Goal: Check status: Check status

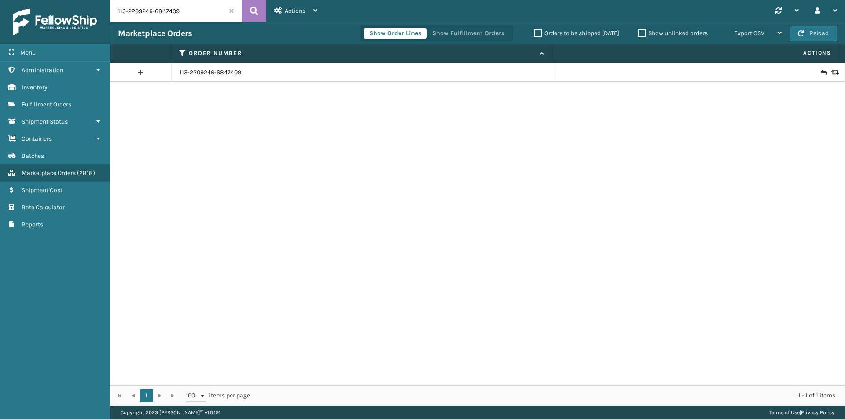
click at [171, 8] on input "113-2209246-6847409" at bounding box center [176, 11] width 132 height 22
paste input "2-0208139-1424250"
type input "112-0208139-1424250"
click at [264, 11] on button at bounding box center [254, 11] width 24 height 22
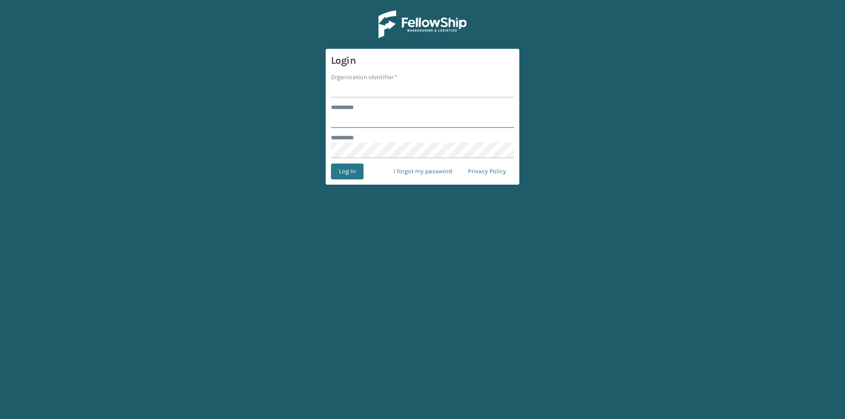
type input "******"
click at [369, 101] on form "Login Organization Identifier * ******** * ****** ******** * Log In I forgot my…" at bounding box center [423, 117] width 194 height 136
click at [364, 91] on input "Organization Identifier *" at bounding box center [422, 90] width 183 height 16
type input "milliard"
click at [345, 172] on button "Log In" at bounding box center [347, 172] width 33 height 16
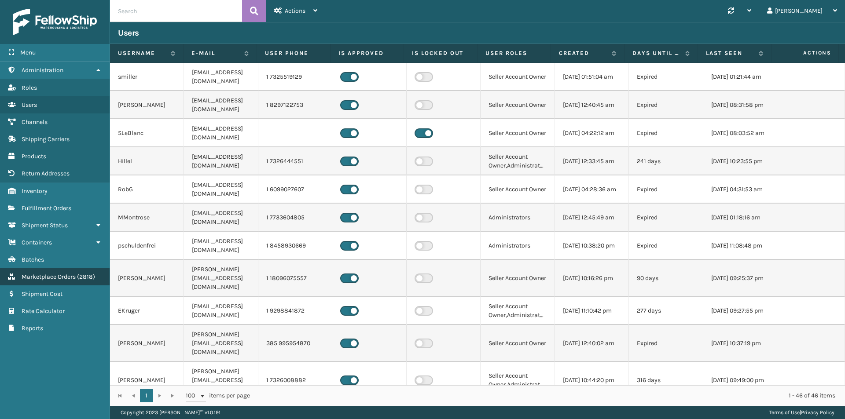
click at [67, 283] on link "Marketplace Orders ( 2818 )" at bounding box center [55, 276] width 110 height 17
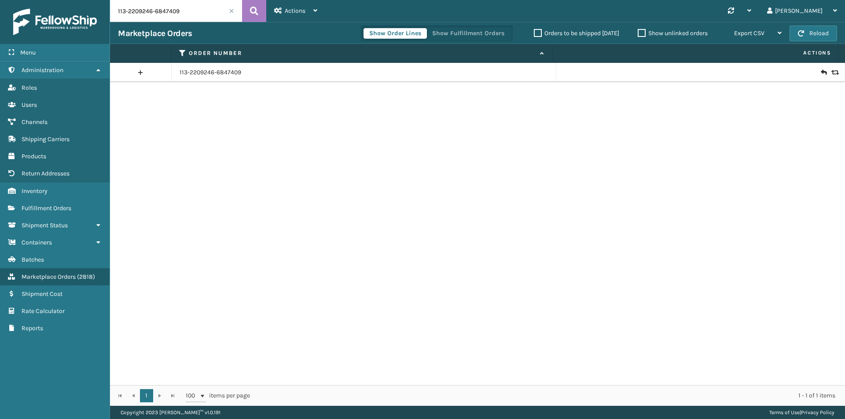
click at [186, 11] on input "113-2209246-6847409" at bounding box center [176, 11] width 132 height 22
paste input "2-0208139-1424250"
type input "112-0208139-1424250"
click at [254, 13] on icon at bounding box center [254, 10] width 8 height 13
click at [832, 72] on icon at bounding box center [833, 73] width 5 height 6
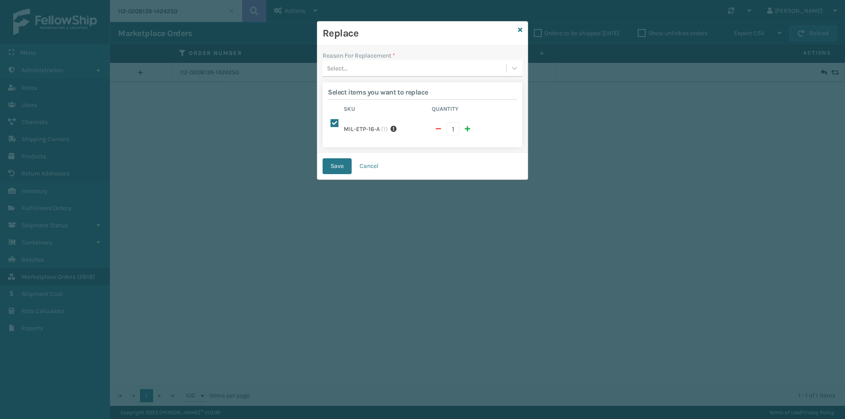
click at [369, 71] on div "Select..." at bounding box center [415, 68] width 184 height 15
click at [362, 97] on div "Arrived damaged" at bounding box center [423, 90] width 200 height 16
click at [336, 158] on button "Save" at bounding box center [337, 166] width 29 height 16
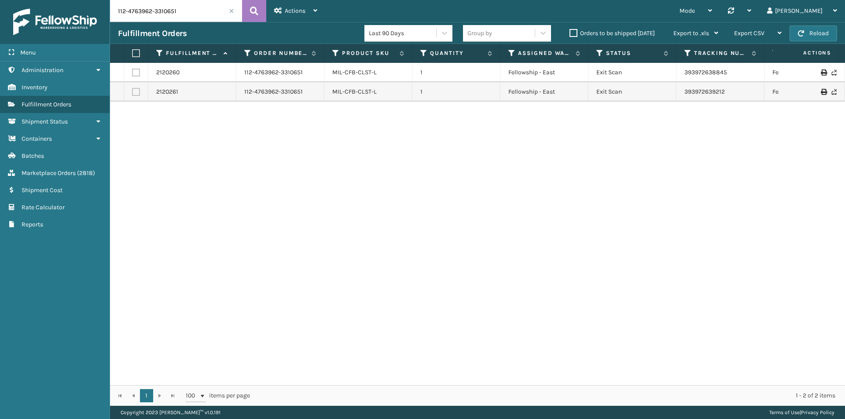
click at [156, 16] on input "112-4763962-3310651" at bounding box center [176, 11] width 132 height 22
paste input "3-5102326-7504239"
click at [252, 8] on icon at bounding box center [254, 10] width 8 height 13
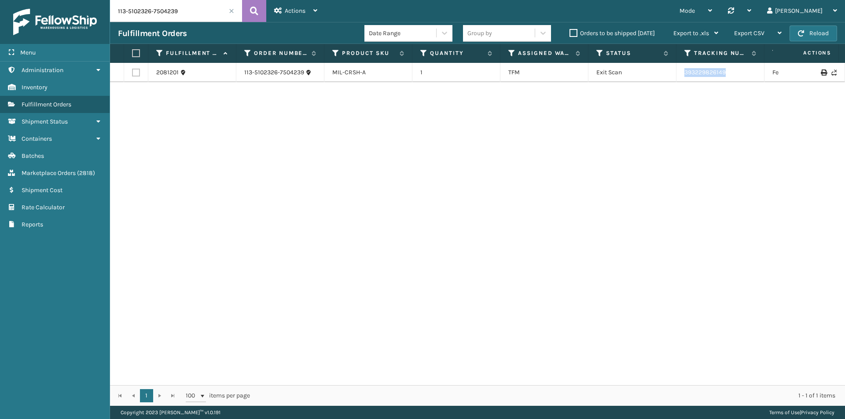
drag, startPoint x: 736, startPoint y: 75, endPoint x: 673, endPoint y: 79, distance: 63.1
click at [673, 79] on tr "2081201 113-5102326-7504239 MIL-CRSH-A 1 TFM Exit Scan 393229826149 FedEx Home …" at bounding box center [602, 72] width 985 height 19
copy tr "393229826149"
click at [149, 20] on input "113-5102326-7504239" at bounding box center [176, 11] width 132 height 22
paste input "7722970-2299464"
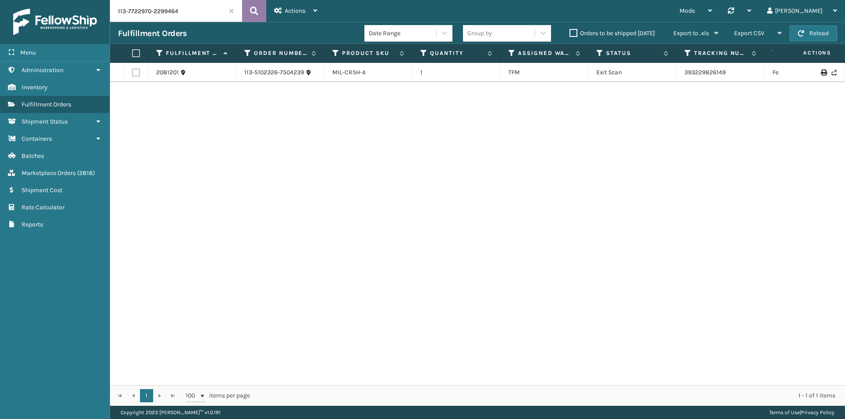
click at [259, 9] on button at bounding box center [254, 11] width 24 height 22
drag, startPoint x: 751, startPoint y: 73, endPoint x: 643, endPoint y: 73, distance: 108.7
click at [643, 73] on tr "2074977 113-7722970-2299464 MIL-NGT-LGY 1 Fellowship - East Exit Scan 393131035…" at bounding box center [602, 72] width 985 height 19
click at [166, 28] on h3 "Fulfillment Orders" at bounding box center [152, 33] width 69 height 11
click at [174, 13] on input "113-7722970-2299464" at bounding box center [176, 11] width 132 height 22
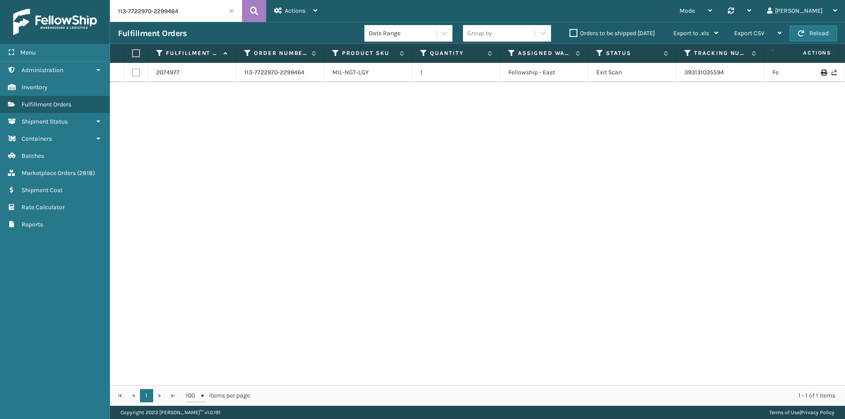
paste input "1-6153814-922025"
click at [201, 15] on input "111-6153814-9220254" at bounding box center [176, 11] width 132 height 22
click at [254, 11] on icon at bounding box center [254, 10] width 8 height 13
drag, startPoint x: 739, startPoint y: 78, endPoint x: 632, endPoint y: 91, distance: 108.1
click at [632, 91] on tr "2111174 111-6153814-9220254 MIL-ART-S-N 1 Milliard LV Picking 393813666361 FedE…" at bounding box center [602, 77] width 985 height 28
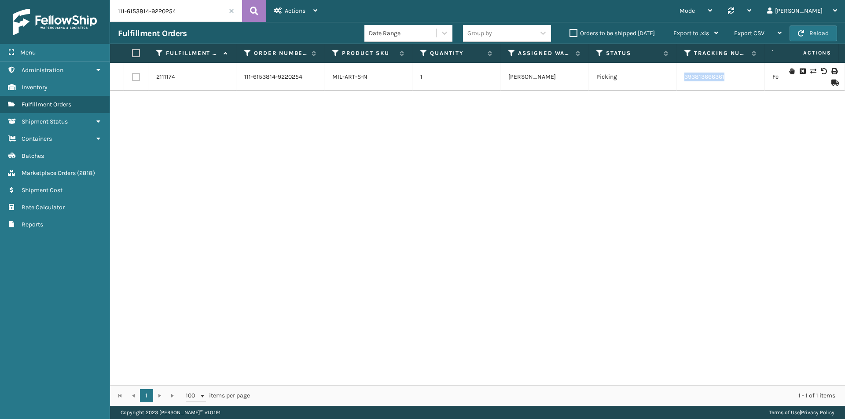
copy tr "393813666361"
click at [183, 14] on input "111-6153814-9220254" at bounding box center [176, 11] width 132 height 22
paste input "4-8466628-887220"
click at [260, 15] on button at bounding box center [254, 11] width 24 height 22
drag, startPoint x: 735, startPoint y: 79, endPoint x: 681, endPoint y: 79, distance: 53.7
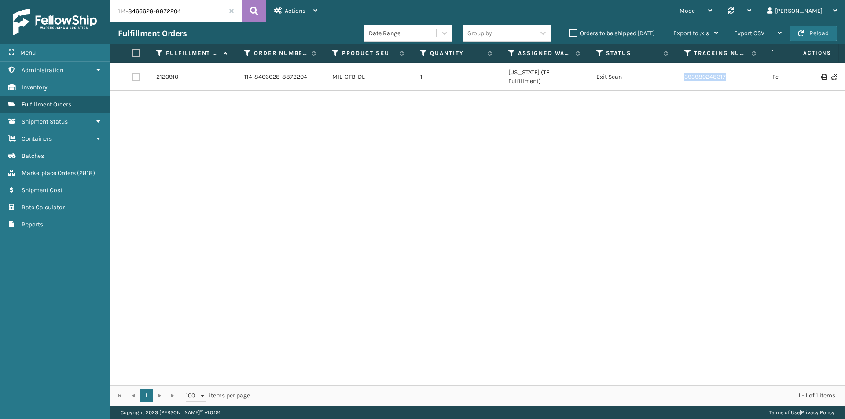
click at [681, 79] on td "393980248317" at bounding box center [720, 77] width 88 height 28
copy link "393980248317"
click at [184, 21] on input "114-8466628-8872204" at bounding box center [176, 11] width 132 height 22
paste input "3907604-6773803:"
click at [243, 8] on button at bounding box center [254, 11] width 24 height 22
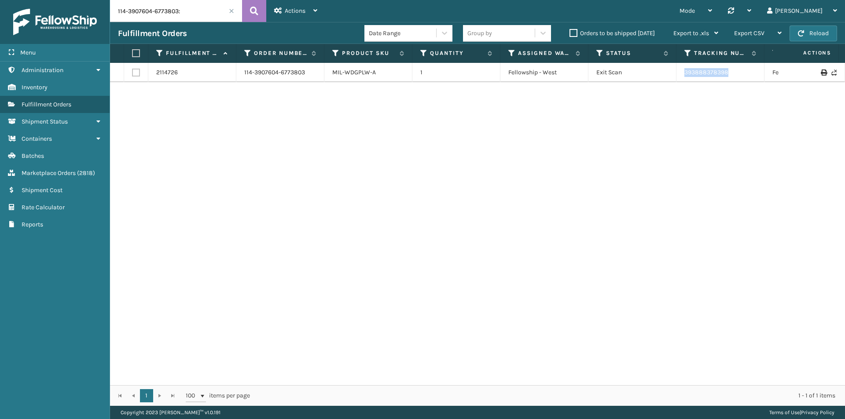
drag, startPoint x: 744, startPoint y: 81, endPoint x: 680, endPoint y: 80, distance: 63.4
click at [680, 80] on td "393888378398" at bounding box center [720, 72] width 88 height 19
copy link "393888378398"
click at [152, 4] on input "114-3907604-6773803:" at bounding box center [176, 11] width 132 height 22
paste input "0418344-4016233"
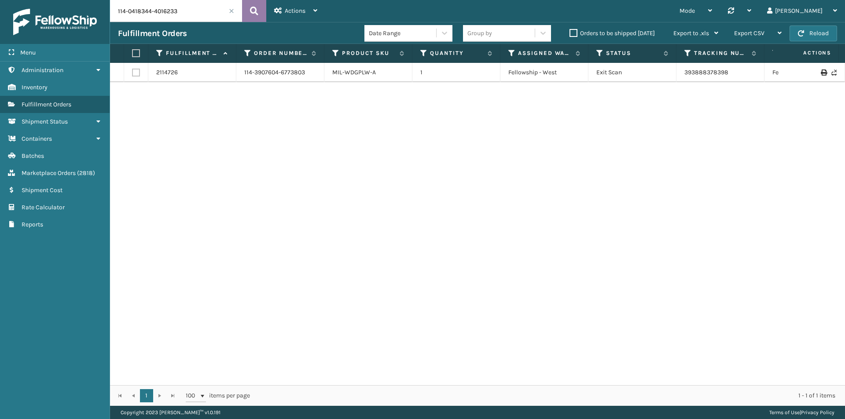
click at [261, 12] on button at bounding box center [254, 11] width 24 height 22
click at [198, 17] on input "114-0418344-4016233" at bounding box center [176, 11] width 132 height 22
click at [261, 10] on button at bounding box center [254, 11] width 24 height 22
click at [203, 11] on input "114-0418344-4016233" at bounding box center [176, 11] width 132 height 22
click at [259, 10] on button at bounding box center [254, 11] width 24 height 22
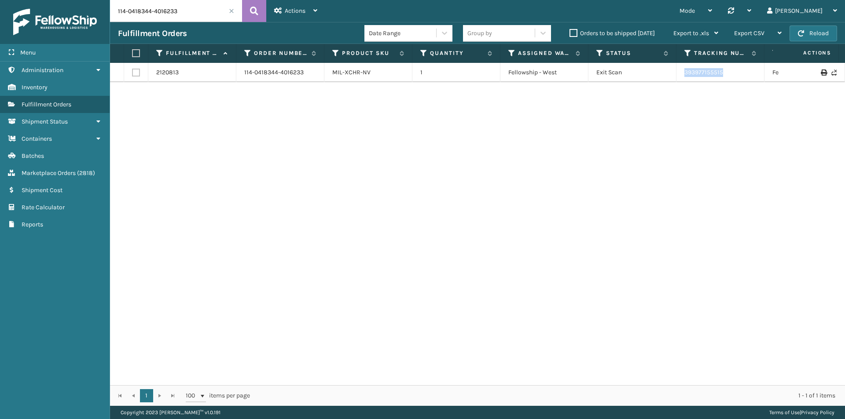
drag, startPoint x: 729, startPoint y: 77, endPoint x: 679, endPoint y: 75, distance: 50.2
click at [679, 75] on td "393977155515" at bounding box center [720, 72] width 88 height 19
click at [679, 71] on td "393977155515" at bounding box center [720, 72] width 88 height 19
drag, startPoint x: 681, startPoint y: 68, endPoint x: 782, endPoint y: 78, distance: 101.3
click at [782, 78] on tr "2120813 114-0418344-4016233 MIL-XCHR-NV 1 Fellowship - West Exit Scan 393977155…" at bounding box center [602, 72] width 985 height 19
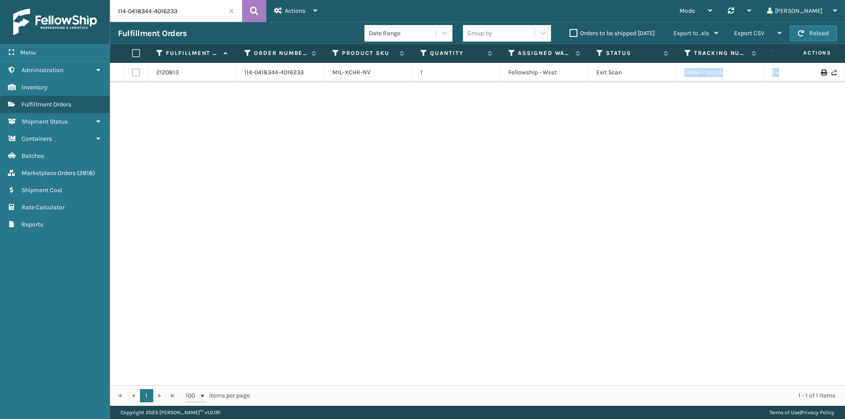
copy tr "393977155515 FedEx Ground Nevada"
click at [715, 87] on div "2120813 114-0418344-4016233 MIL-XCHR-NV 1 Fellowship - West Exit Scan 393977155…" at bounding box center [477, 224] width 735 height 323
drag, startPoint x: 728, startPoint y: 75, endPoint x: 673, endPoint y: 75, distance: 54.6
click at [673, 75] on tr "2120813 114-0418344-4016233 MIL-XCHR-NV 1 Fellowship - West Exit Scan 393977155…" at bounding box center [602, 72] width 985 height 19
copy tr "393977155515"
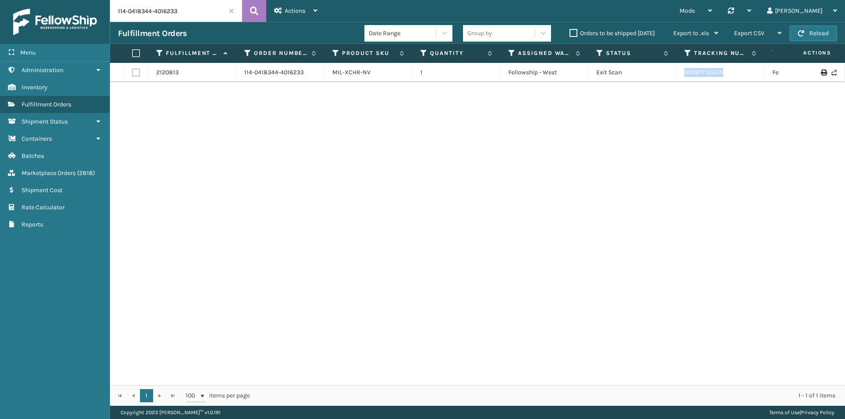
click at [166, 18] on input "114-0418344-4016233" at bounding box center [176, 11] width 132 height 22
paste input "3351377-9552206"
type input "114-3351377-9552206"
click at [247, 7] on button at bounding box center [254, 11] width 24 height 22
click at [249, 11] on button at bounding box center [254, 11] width 24 height 22
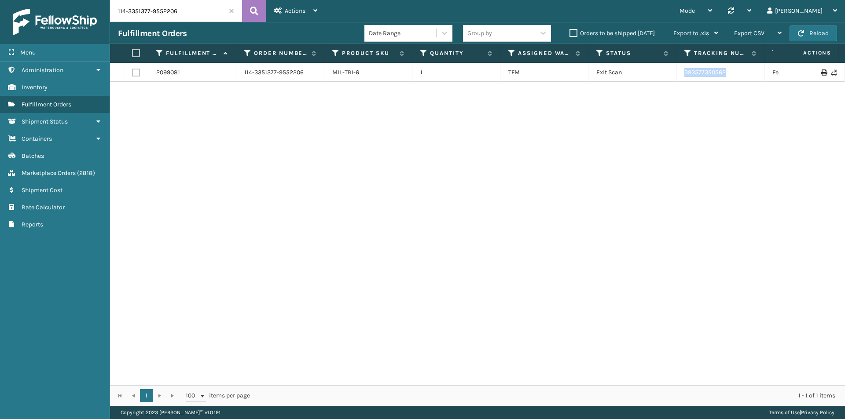
drag, startPoint x: 711, startPoint y: 74, endPoint x: 681, endPoint y: 74, distance: 29.5
click at [681, 74] on td "393577350562" at bounding box center [720, 72] width 88 height 19
copy link "393577350562"
